Goal: Task Accomplishment & Management: Manage account settings

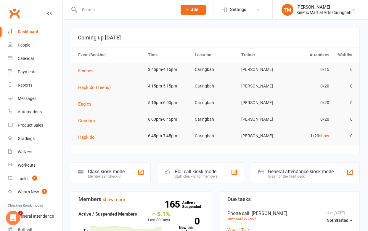
click at [106, 13] on input "text" at bounding box center [125, 10] width 95 height 8
paste input "0406115809"
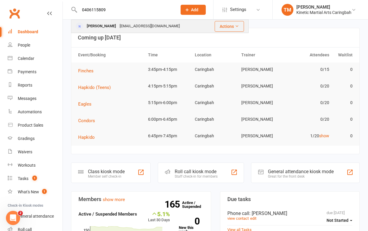
type input "0406115809"
click at [101, 22] on div "Sharron Lyons" at bounding box center [101, 26] width 33 height 9
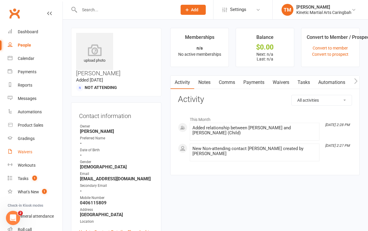
click at [28, 151] on div "Waivers" at bounding box center [25, 151] width 15 height 5
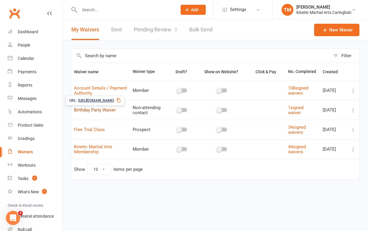
click at [88, 110] on link "Birthday Party Waiver" at bounding box center [95, 109] width 42 height 5
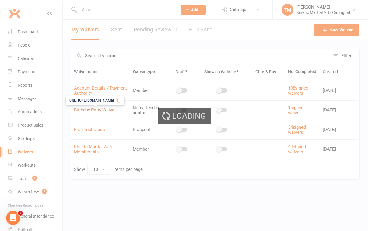
select select "applies_to_all_signees"
select select "copy_answers_for_primary_signee"
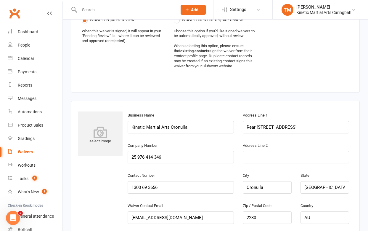
scroll to position [233, 0]
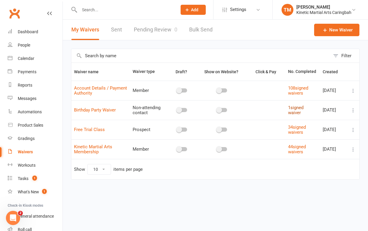
click at [294, 111] on link "1 signed waiver" at bounding box center [295, 110] width 15 height 10
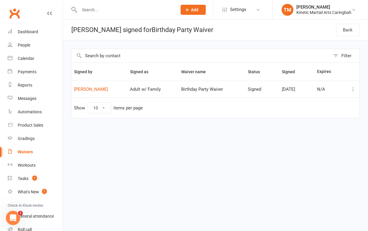
click at [353, 90] on icon at bounding box center [353, 89] width 6 height 6
click at [322, 109] on link "Delete waiver" at bounding box center [327, 113] width 59 height 12
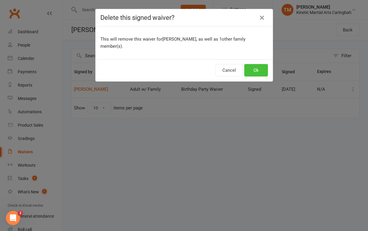
click at [257, 64] on button "Ok" at bounding box center [256, 70] width 24 height 12
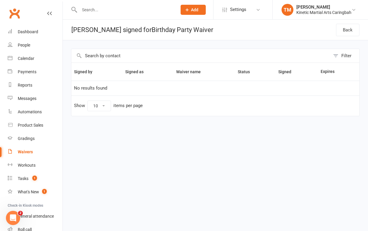
click at [24, 150] on div "Waivers" at bounding box center [25, 151] width 15 height 5
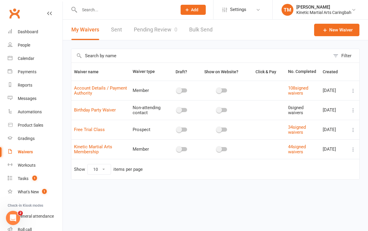
click at [301, 84] on td "108 signed waivers" at bounding box center [302, 91] width 35 height 20
click at [300, 87] on link "108 signed waivers" at bounding box center [298, 90] width 20 height 10
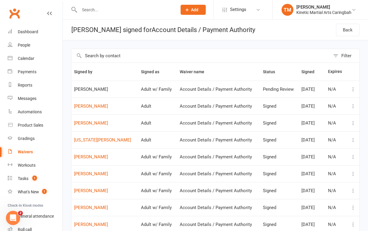
drag, startPoint x: 74, startPoint y: 88, endPoint x: 107, endPoint y: 89, distance: 33.2
click at [107, 89] on span "[PERSON_NAME]" at bounding box center [105, 89] width 62 height 5
copy span "[PERSON_NAME]"
click at [102, 14] on div at bounding box center [122, 9] width 102 height 19
click at [101, 10] on input "text" at bounding box center [125, 10] width 95 height 8
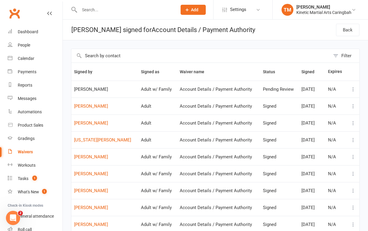
paste input "[PERSON_NAME]"
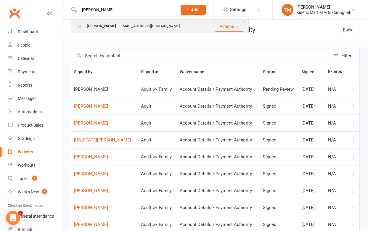
type input "[PERSON_NAME]"
click at [104, 25] on div "[PERSON_NAME]" at bounding box center [101, 26] width 33 height 9
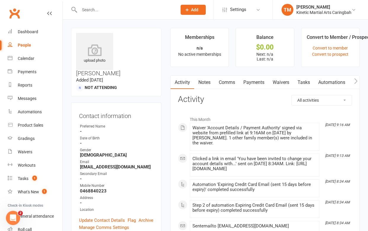
click at [281, 81] on link "Waivers" at bounding box center [280, 82] width 25 height 14
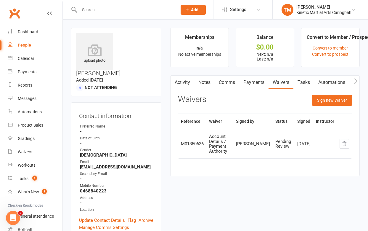
click at [280, 144] on div "Pending Review" at bounding box center [283, 144] width 17 height 10
click at [131, 12] on input "text" at bounding box center [125, 10] width 95 height 8
paste input "0405984222"
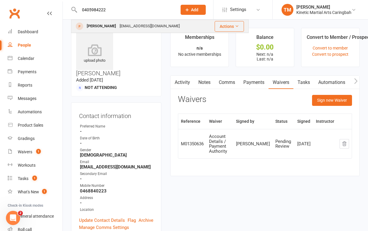
type input "0405984222"
click at [118, 27] on div "[EMAIL_ADDRESS][DOMAIN_NAME]" at bounding box center [150, 26] width 64 height 9
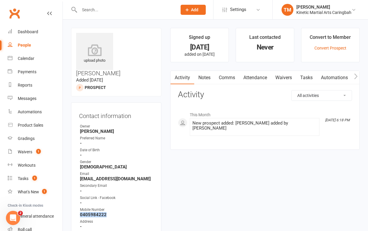
drag, startPoint x: 109, startPoint y: 190, endPoint x: 80, endPoint y: 190, distance: 29.0
click at [80, 207] on li "Mobile Number [PHONE_NUMBER]" at bounding box center [116, 212] width 74 height 10
copy strong "0405984222"
